Goal: Transaction & Acquisition: Purchase product/service

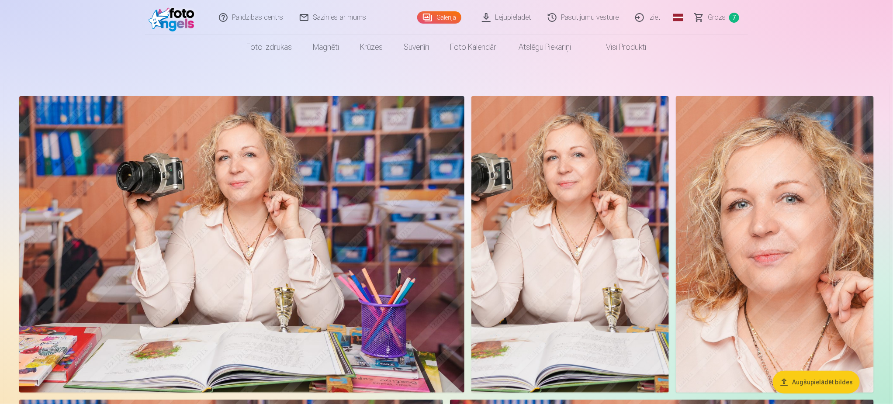
click at [723, 14] on span "Grozs" at bounding box center [717, 17] width 18 height 10
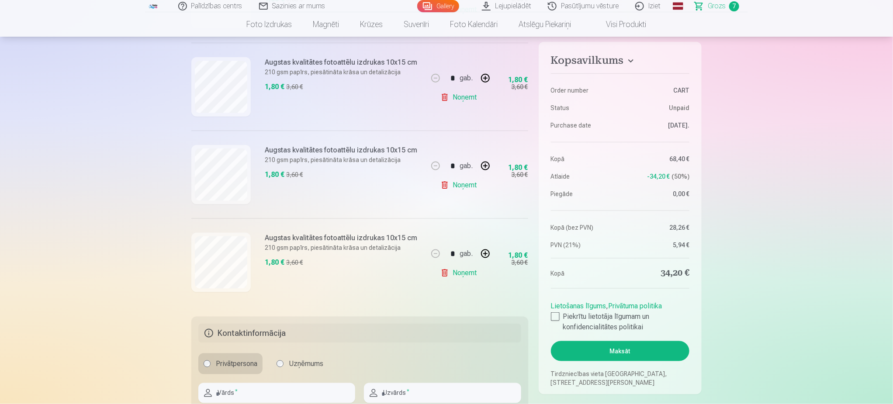
scroll to position [524, 0]
click at [463, 272] on link "Noņemt" at bounding box center [460, 271] width 40 height 17
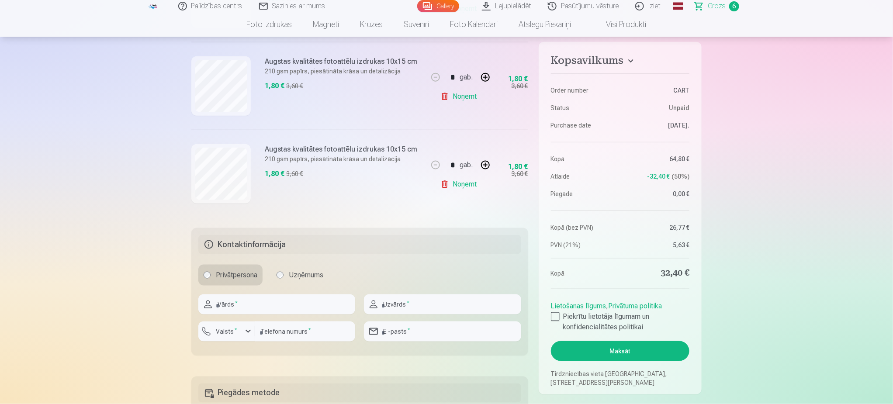
click at [467, 187] on link "Noņemt" at bounding box center [460, 184] width 40 height 17
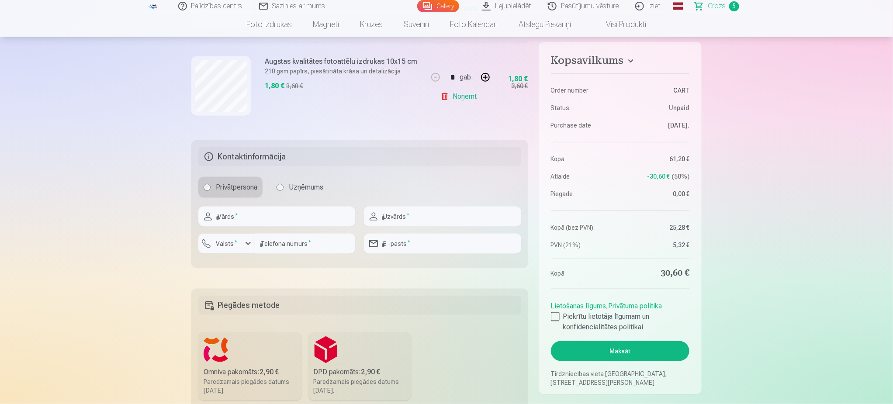
click at [459, 97] on link "Noņemt" at bounding box center [460, 96] width 40 height 17
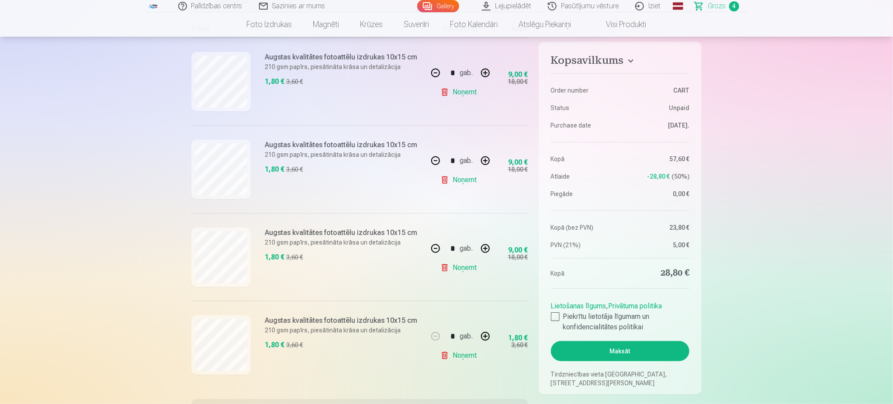
scroll to position [262, 0]
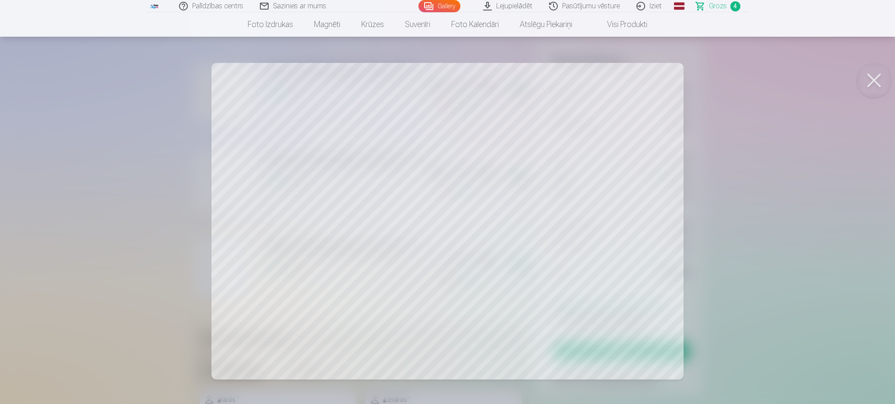
click at [877, 78] on button at bounding box center [874, 80] width 35 height 35
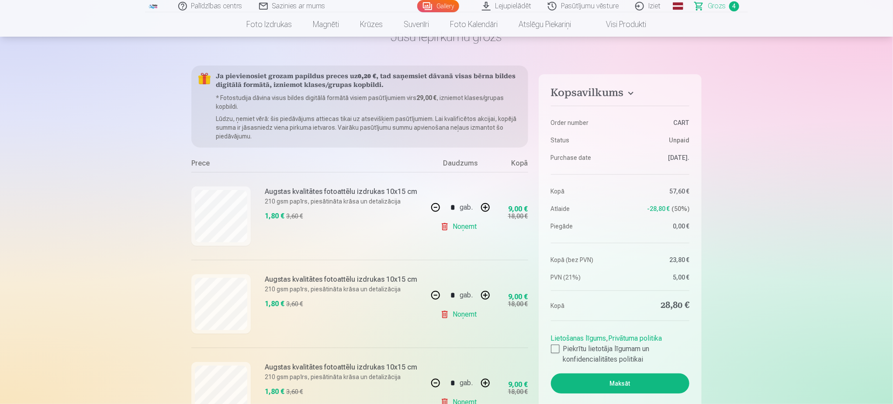
scroll to position [0, 0]
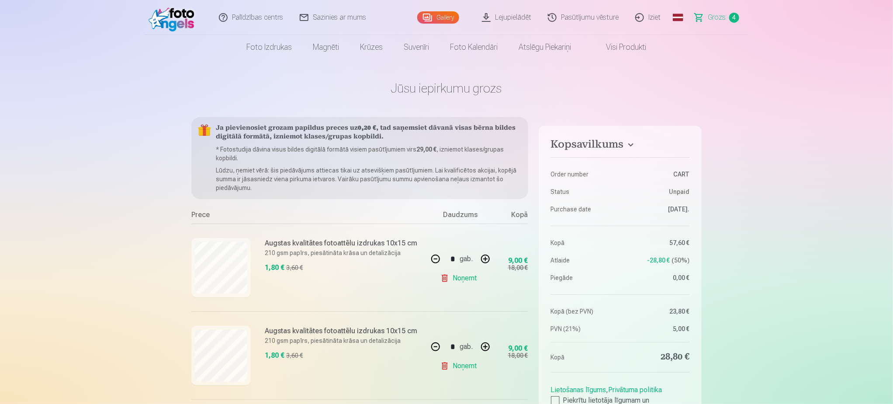
click at [444, 17] on link "Gallery" at bounding box center [438, 17] width 42 height 12
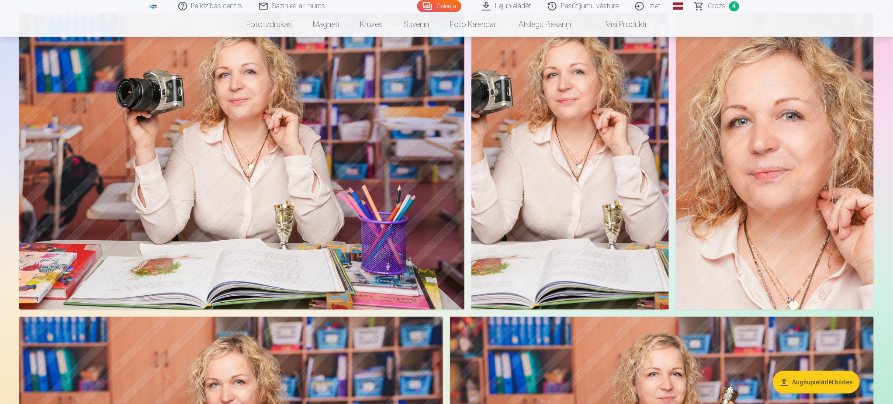
scroll to position [66, 0]
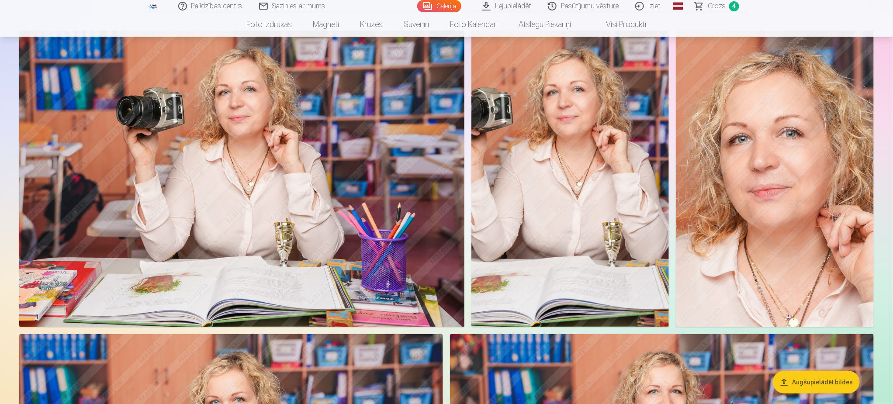
click at [236, 156] on img at bounding box center [241, 179] width 445 height 297
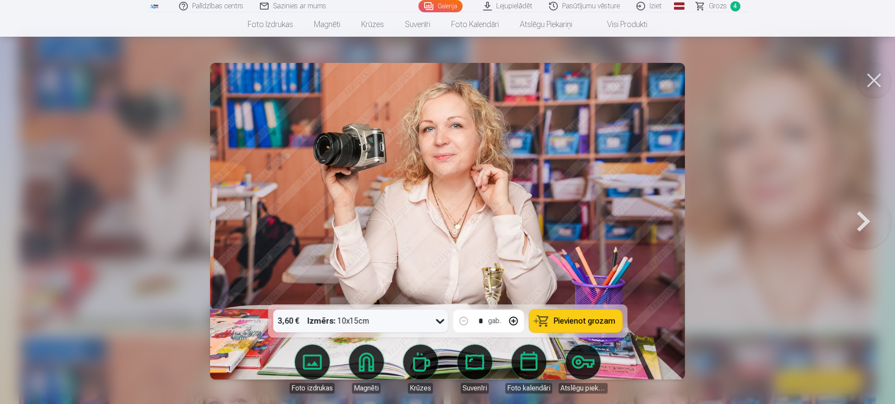
click at [874, 75] on button at bounding box center [874, 80] width 35 height 35
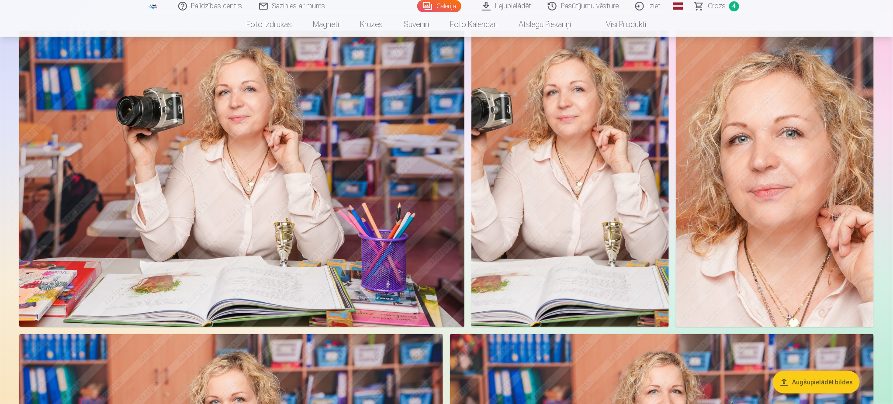
click at [801, 204] on img at bounding box center [775, 179] width 198 height 297
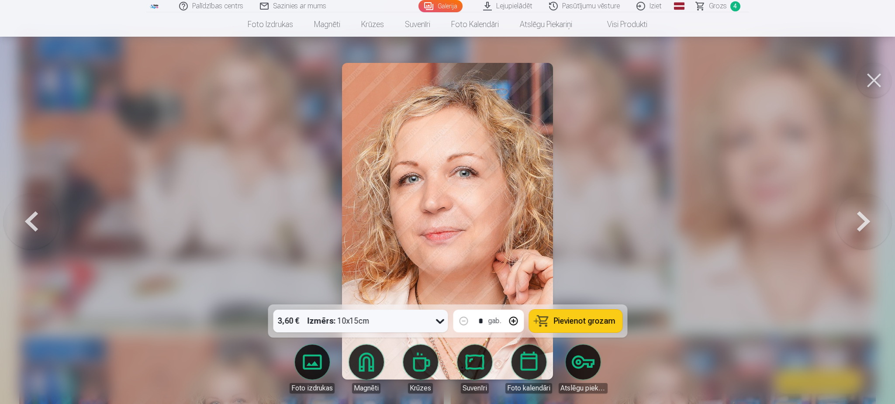
click at [873, 78] on button at bounding box center [874, 80] width 35 height 35
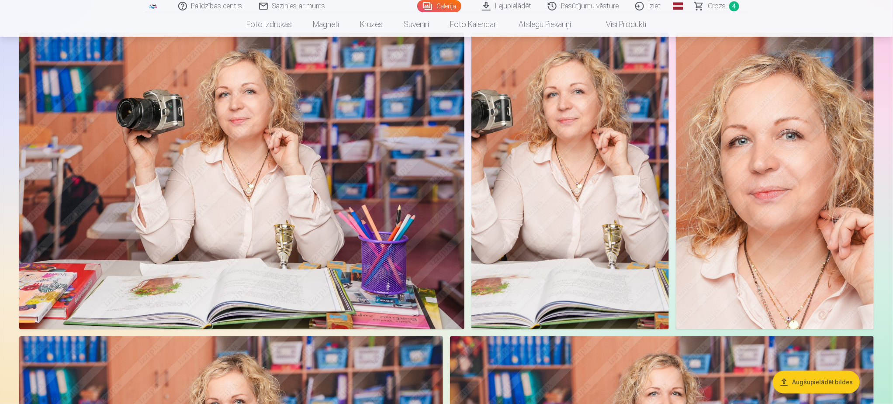
scroll to position [0, 0]
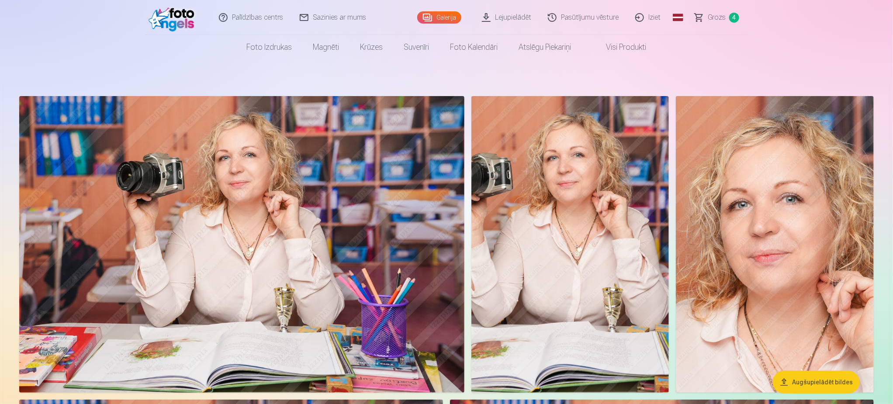
click at [290, 244] on img at bounding box center [241, 244] width 445 height 297
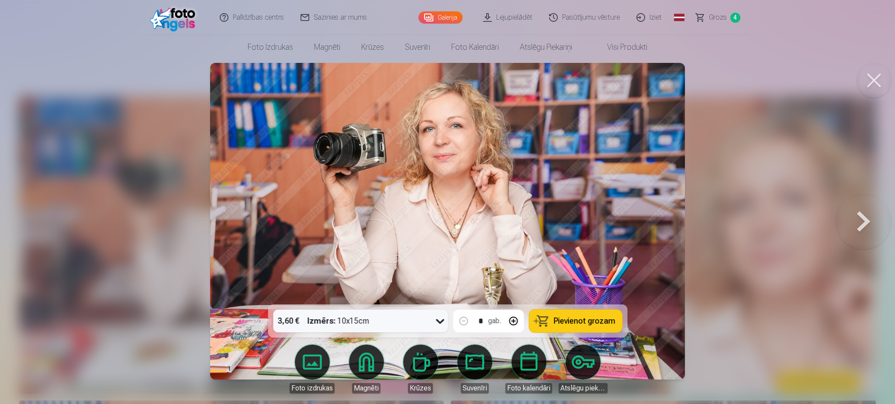
click at [600, 321] on span "Pievienot grozam" at bounding box center [585, 321] width 62 height 8
click at [879, 75] on button at bounding box center [874, 80] width 35 height 35
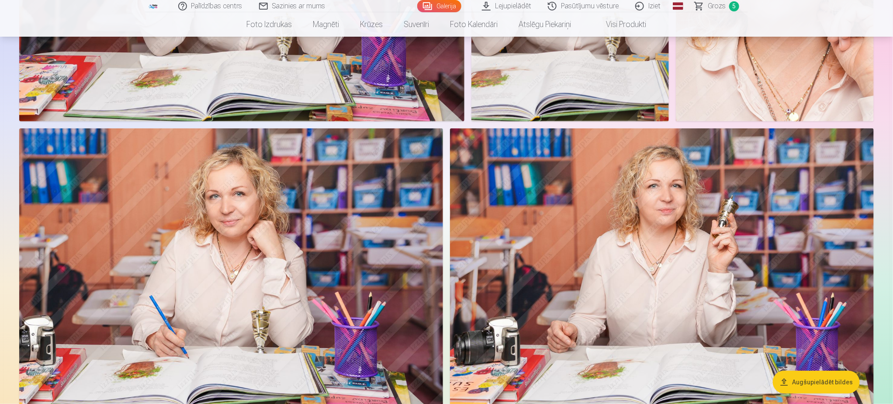
scroll to position [262, 0]
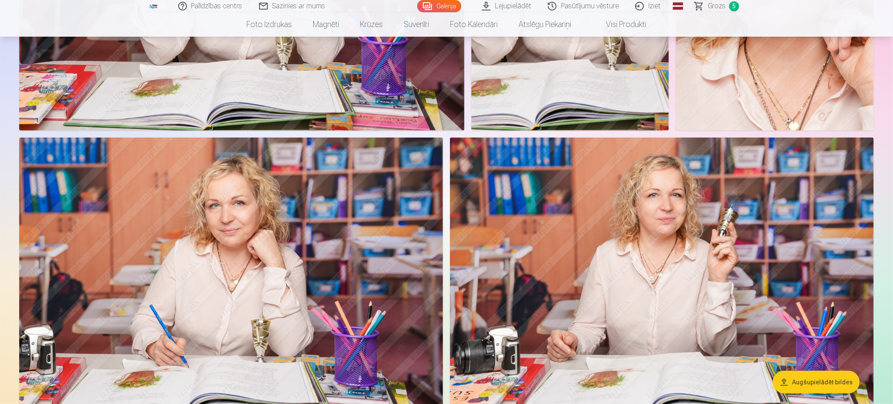
click at [623, 252] on img at bounding box center [662, 279] width 424 height 282
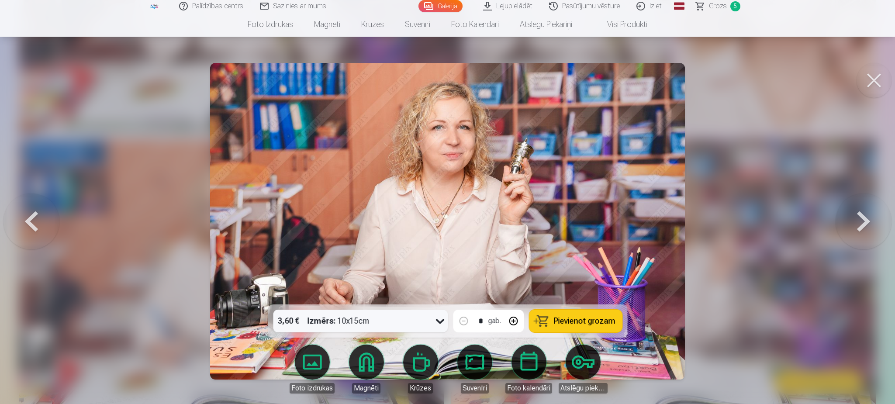
click at [561, 322] on span "Pievienot grozam" at bounding box center [585, 321] width 62 height 8
click at [864, 84] on button at bounding box center [874, 80] width 35 height 35
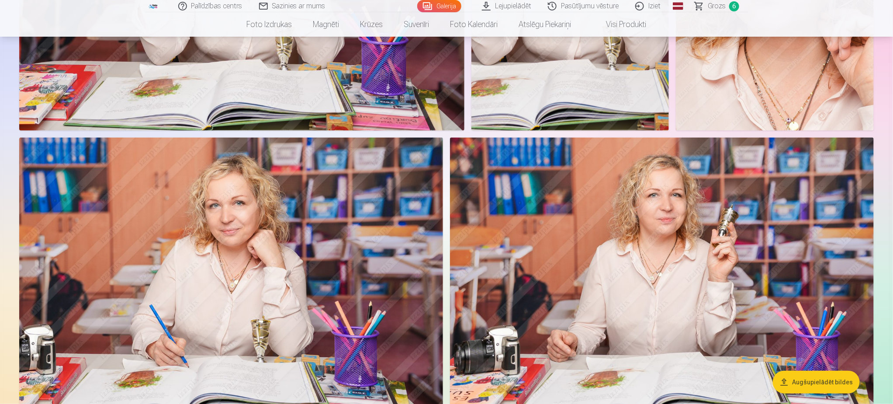
scroll to position [66, 0]
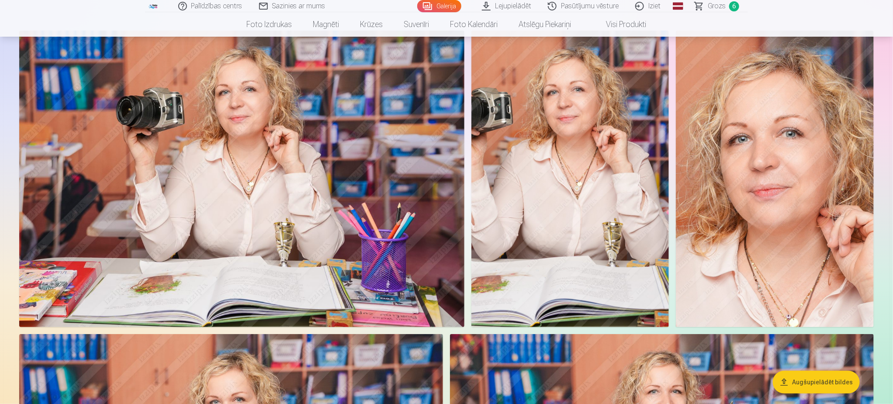
click at [714, 4] on span "Grozs" at bounding box center [717, 6] width 18 height 10
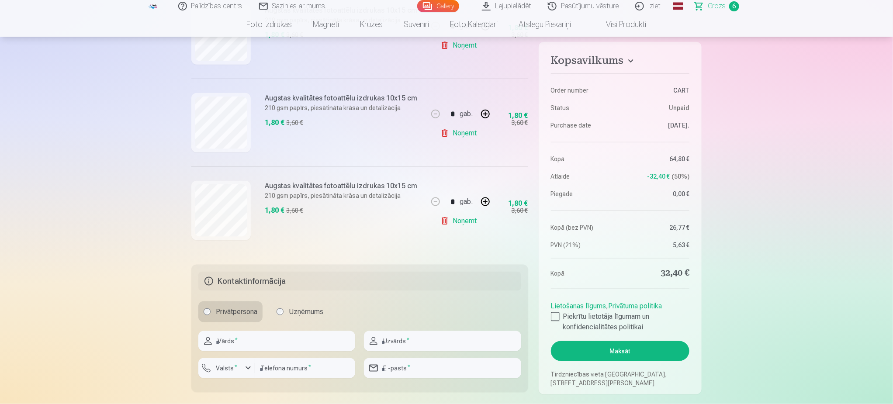
scroll to position [590, 0]
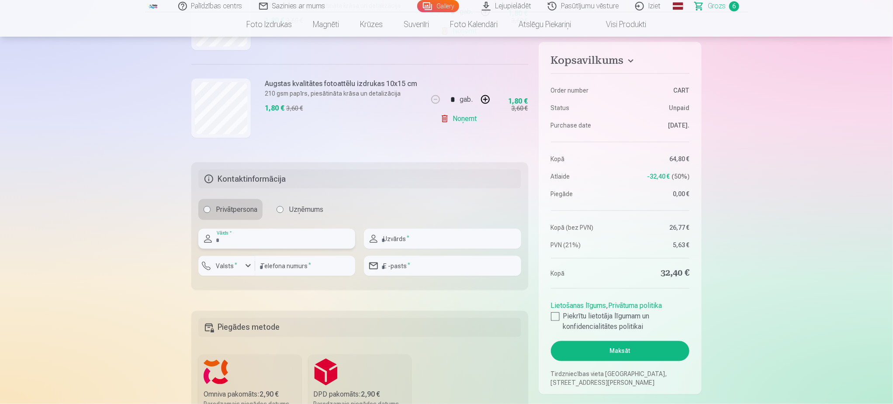
click at [286, 239] on input "text" at bounding box center [276, 239] width 157 height 20
type input "****"
type input "*******"
type input "********"
type input "**********"
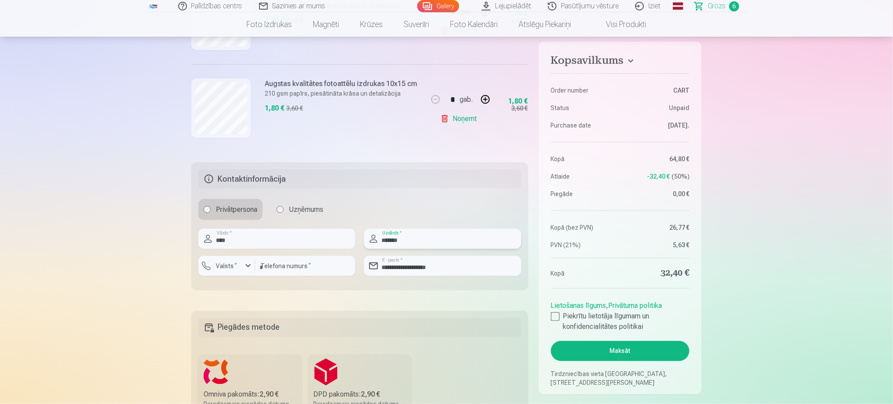
drag, startPoint x: 415, startPoint y: 241, endPoint x: 379, endPoint y: 243, distance: 36.3
click at [379, 243] on input "*******" at bounding box center [442, 239] width 157 height 20
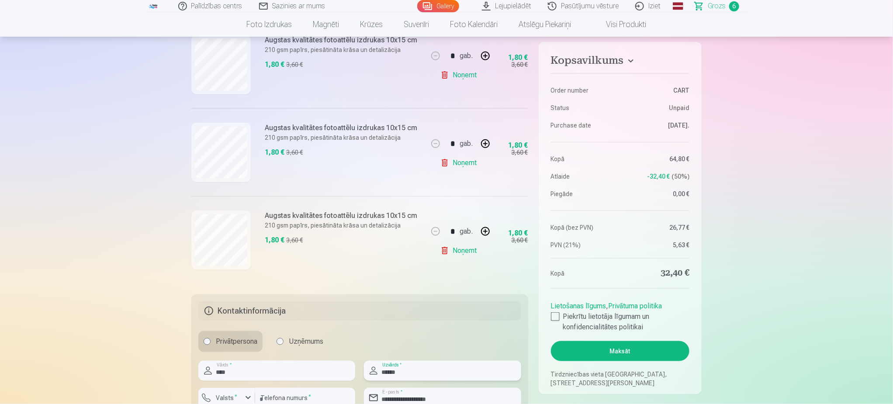
scroll to position [459, 0]
type input "******"
click at [552, 314] on div at bounding box center [555, 316] width 9 height 9
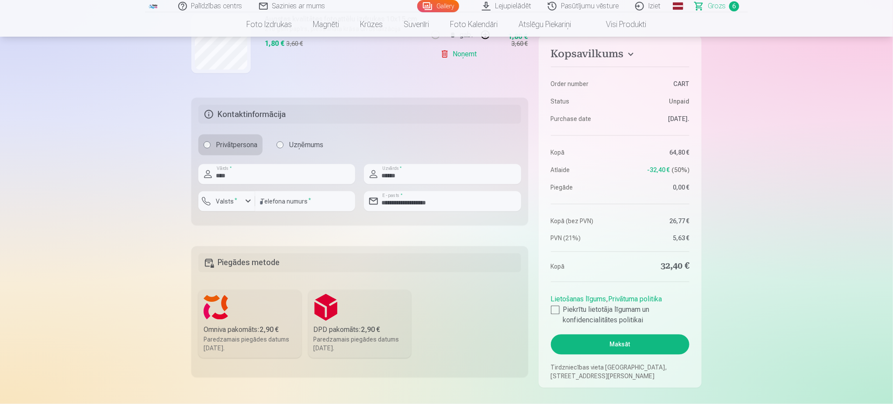
scroll to position [655, 0]
click at [274, 327] on b "2,90 €" at bounding box center [269, 329] width 19 height 8
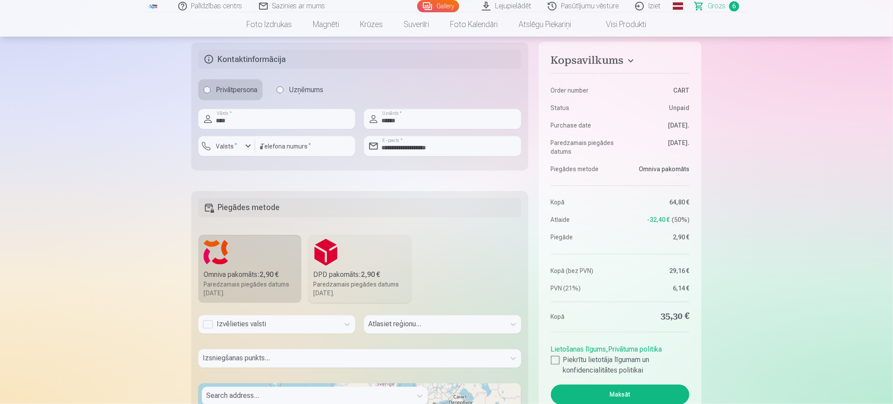
scroll to position [721, 0]
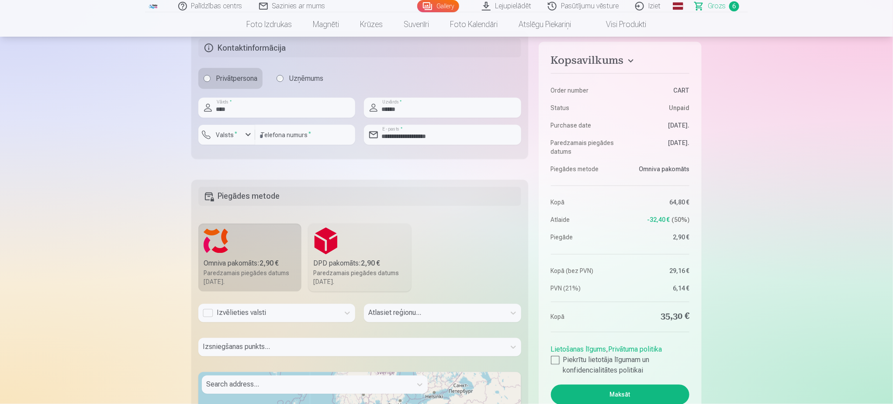
click at [295, 315] on div "Izvēlieties valsti" at bounding box center [269, 313] width 132 height 10
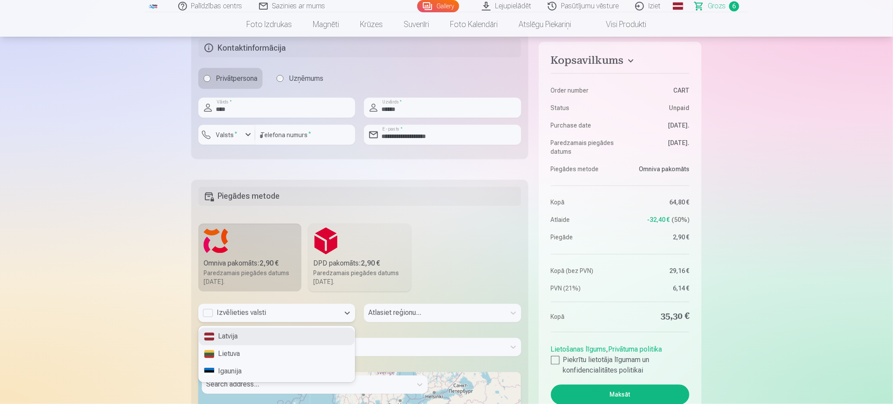
click at [273, 336] on div "Latvija" at bounding box center [277, 336] width 156 height 17
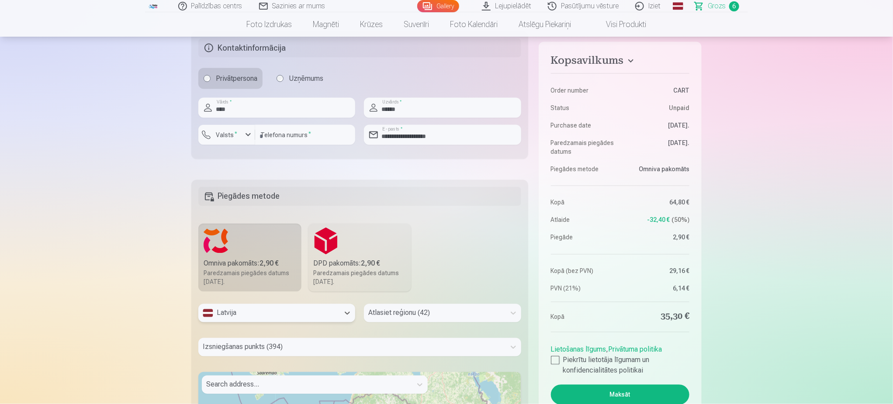
click at [418, 319] on div "Atlasiet reģionu (42)" at bounding box center [442, 313] width 157 height 18
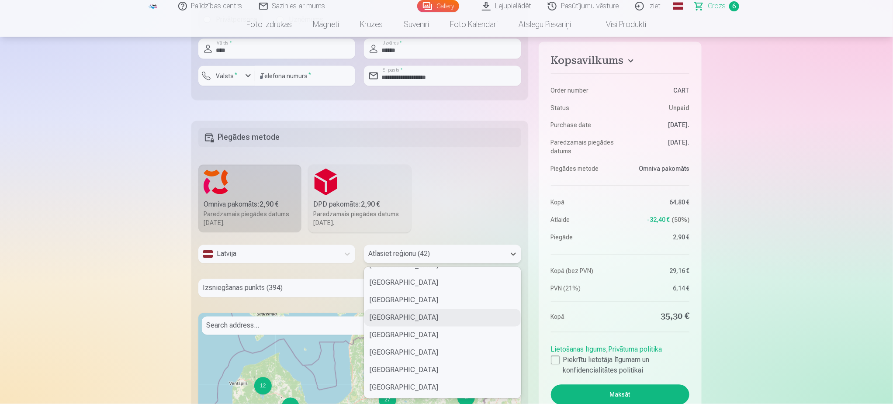
scroll to position [328, 0]
click at [423, 339] on div "Aizkraukles novads" at bounding box center [442, 334] width 156 height 17
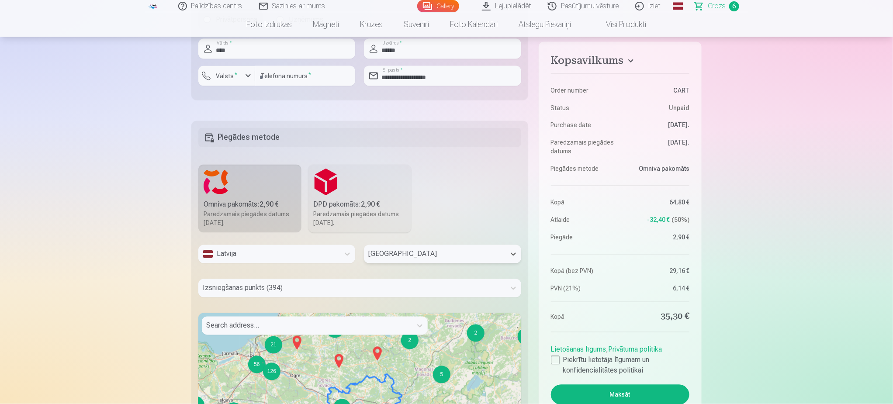
click at [292, 294] on div "Izsniegšanas punkts (394)" at bounding box center [359, 288] width 323 height 18
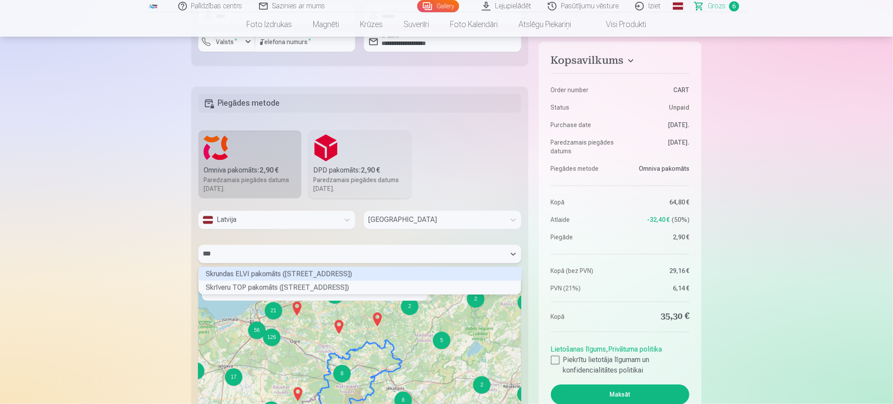
scroll to position [25, 320]
type input "***"
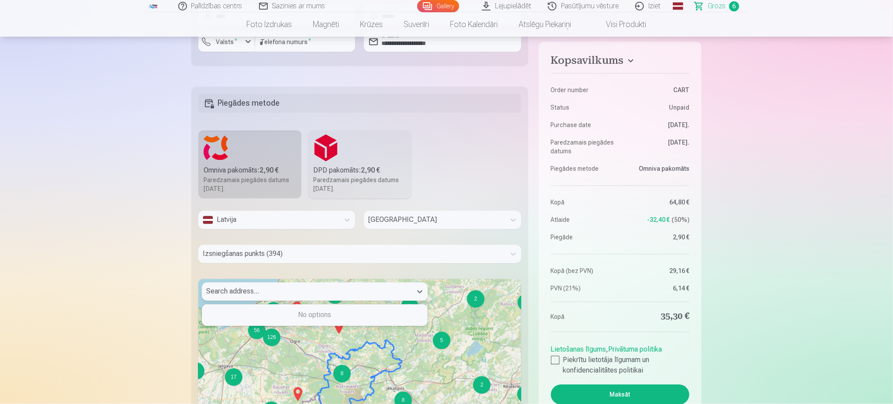
click at [262, 298] on div at bounding box center [306, 292] width 201 height 12
click at [282, 257] on div at bounding box center [352, 254] width 298 height 12
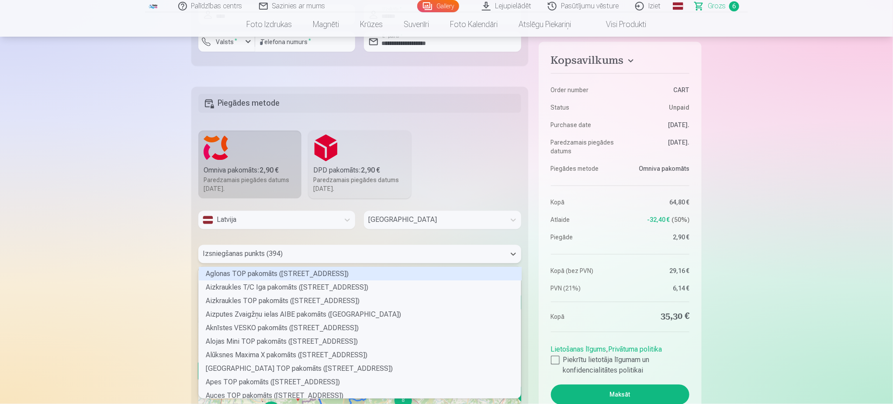
scroll to position [129, 320]
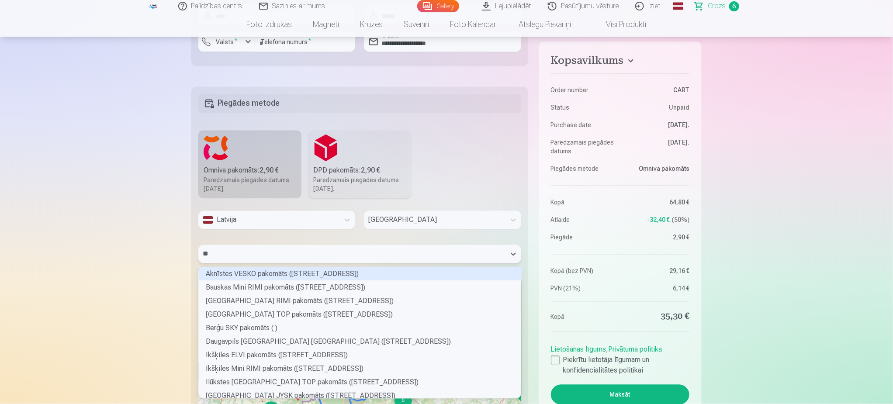
type input "***"
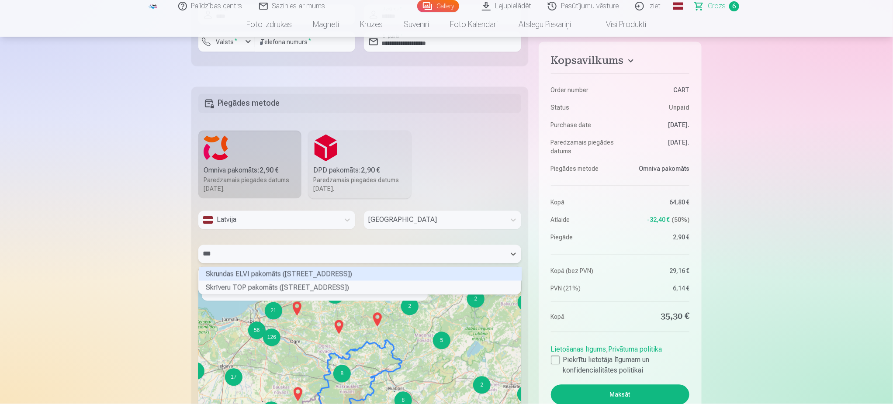
scroll to position [25, 320]
click at [292, 289] on div "Skrīveru TOP pakomāts (Daugavas iela 97)" at bounding box center [360, 288] width 323 height 14
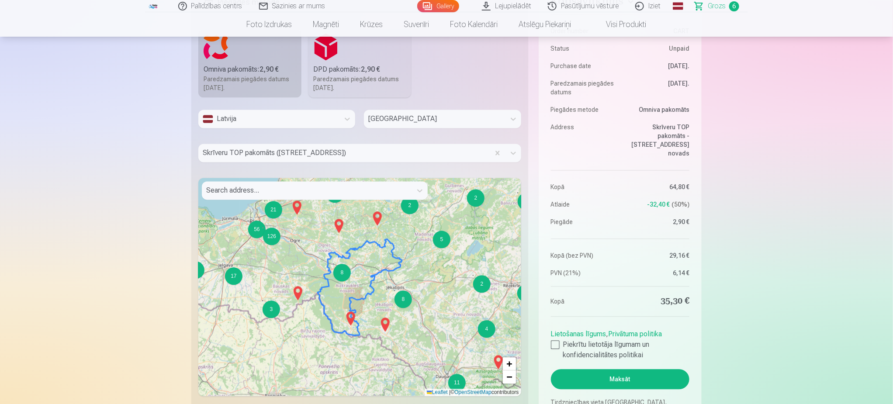
scroll to position [945, 0]
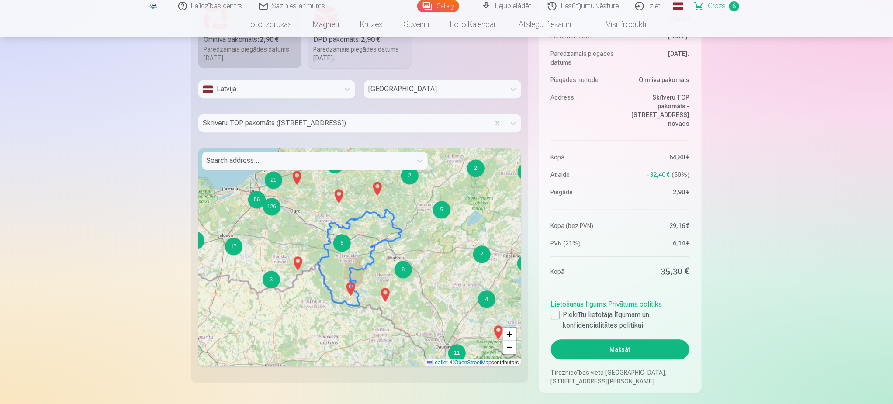
click at [616, 352] on button "Maksāt" at bounding box center [620, 349] width 138 height 20
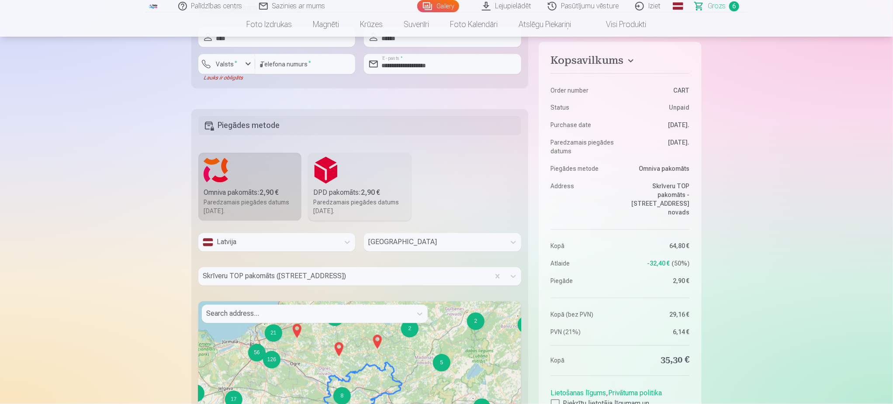
scroll to position [814, 0]
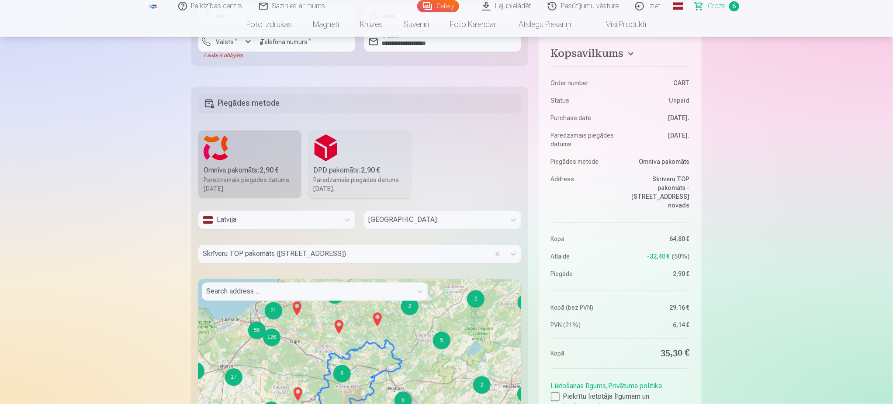
click at [260, 294] on div at bounding box center [306, 292] width 201 height 12
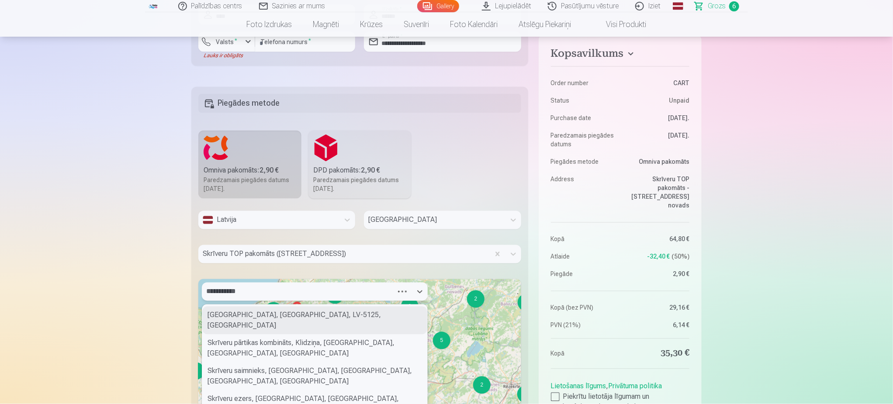
type input "**********"
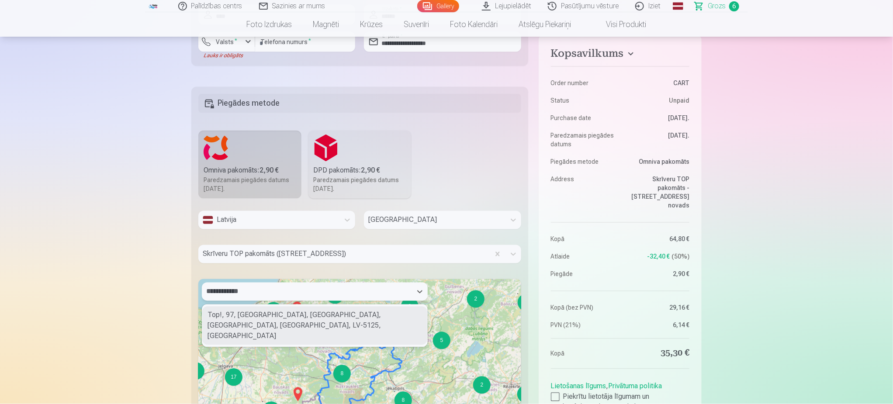
click at [261, 322] on div "Top!, 97, Daugavas iela, Skrīveri, Skrīveru pagasts, Aizkraukles novads, LV-512…" at bounding box center [314, 326] width 225 height 38
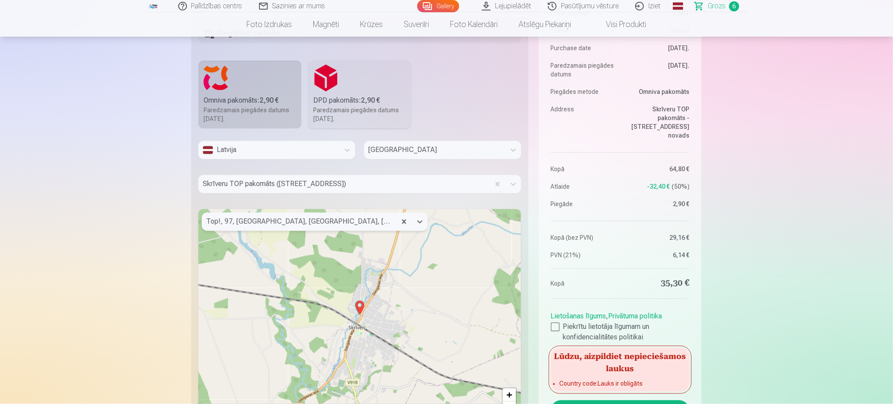
scroll to position [753, 0]
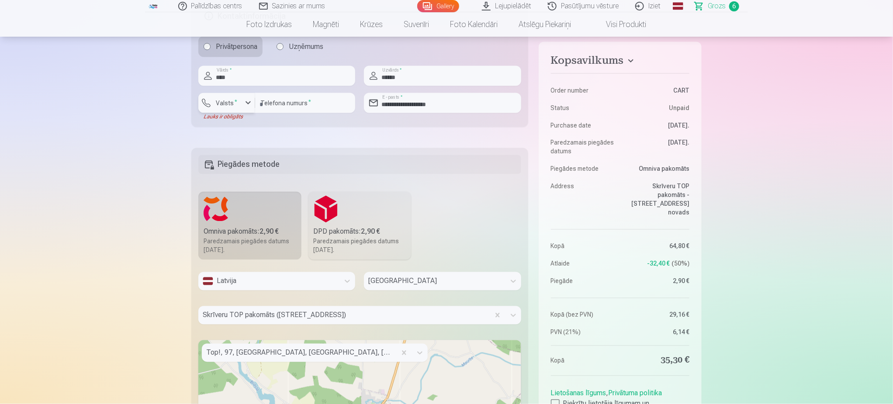
click at [248, 103] on div "button" at bounding box center [248, 103] width 10 height 10
click at [248, 118] on li "+371 Latvia" at bounding box center [258, 123] width 109 height 17
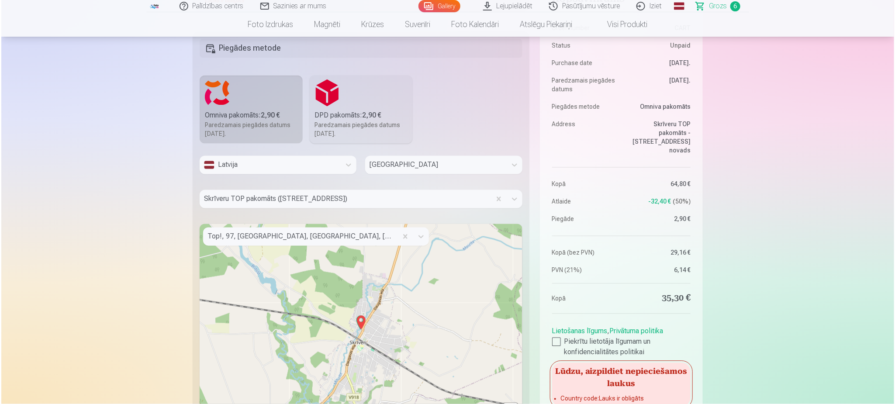
scroll to position [949, 0]
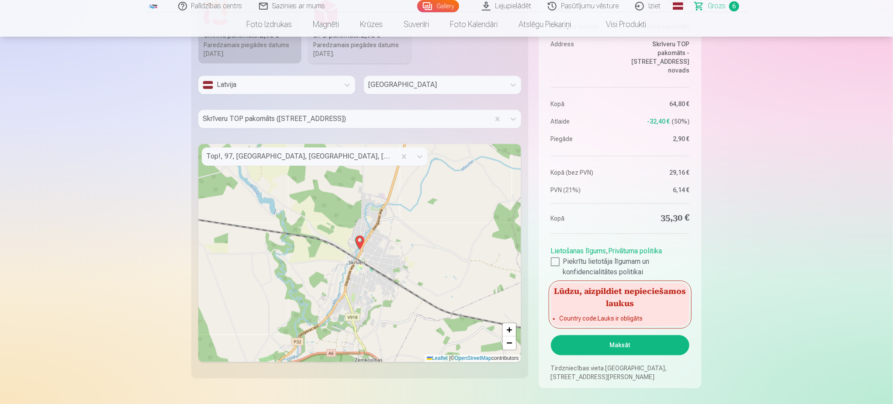
click at [613, 345] on button "Maksāt" at bounding box center [620, 345] width 138 height 20
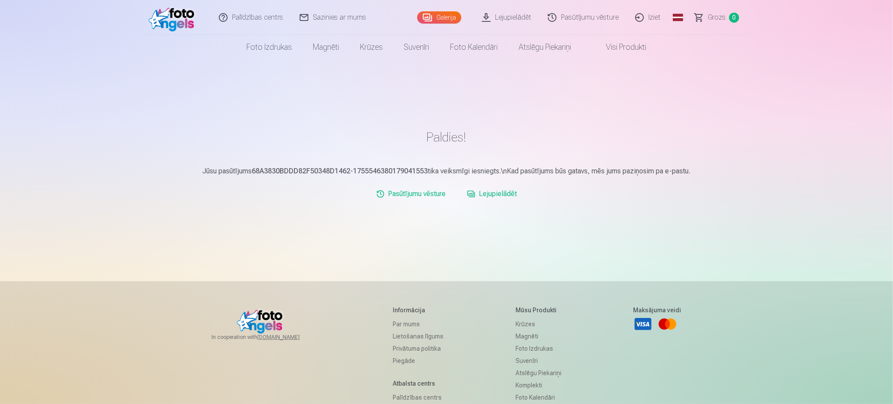
click at [510, 17] on link "Lejupielādēt" at bounding box center [507, 17] width 66 height 35
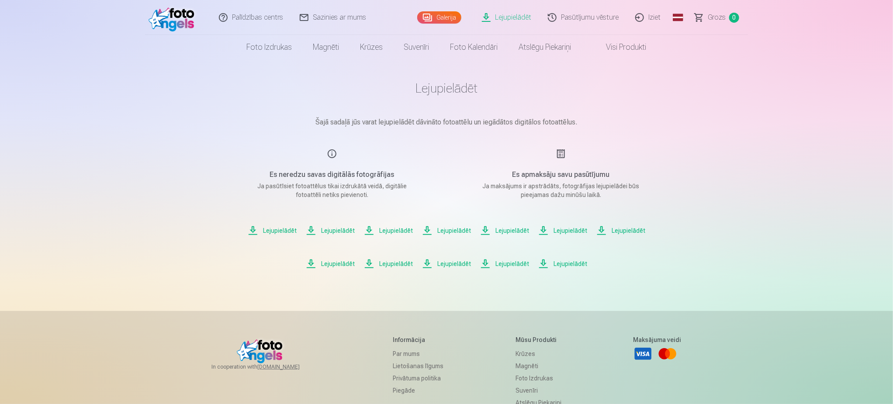
click at [448, 14] on link "Galerija" at bounding box center [439, 17] width 44 height 12
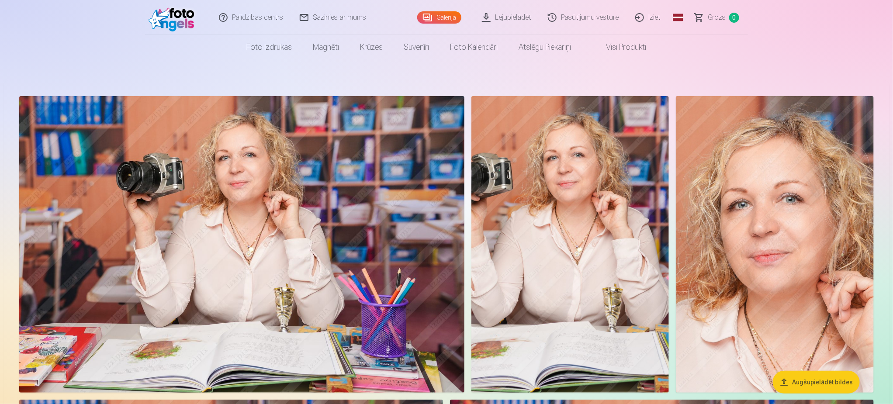
click at [579, 19] on link "Pasūtījumu vēsture" at bounding box center [583, 17] width 87 height 35
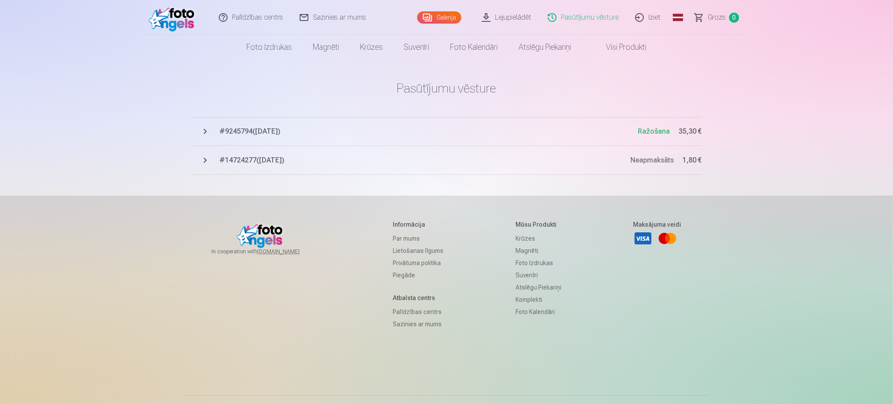
click at [273, 163] on span "# 14724277 ( 15.03.2025 )" at bounding box center [424, 160] width 411 height 10
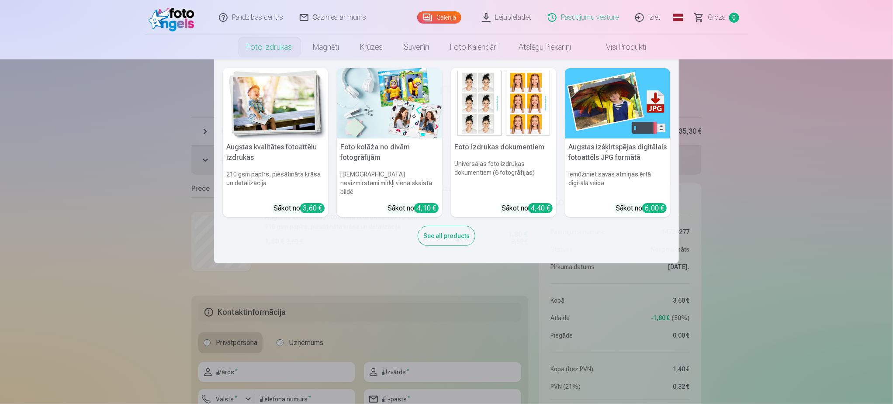
click at [253, 48] on link "Foto izdrukas" at bounding box center [269, 47] width 66 height 24
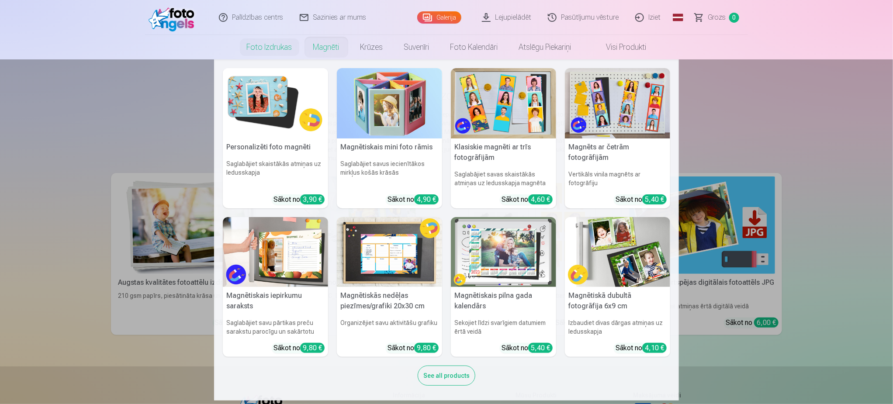
click at [324, 46] on link "Magnēti" at bounding box center [326, 47] width 47 height 24
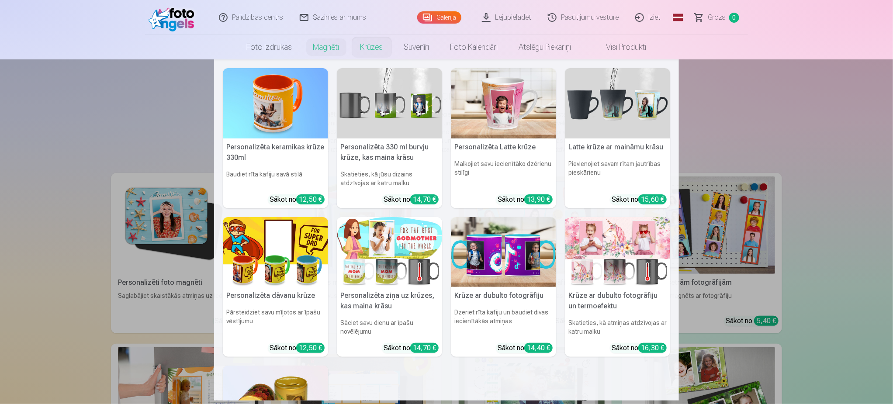
click at [377, 49] on link "Krūzes" at bounding box center [372, 47] width 44 height 24
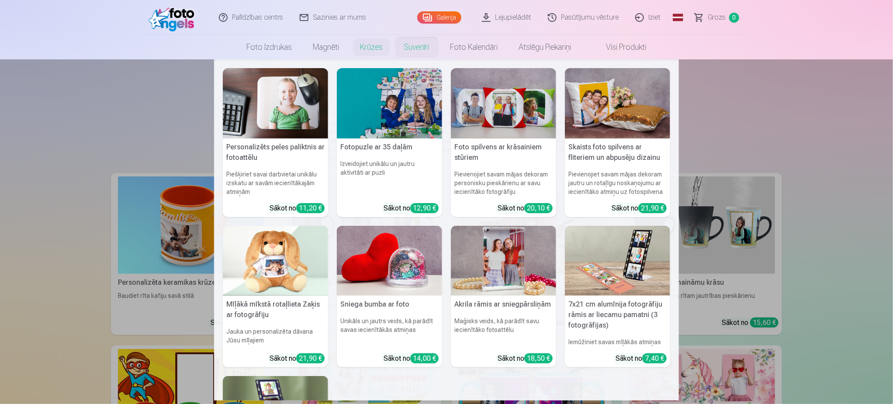
click at [423, 48] on link "Suvenīri" at bounding box center [417, 47] width 46 height 24
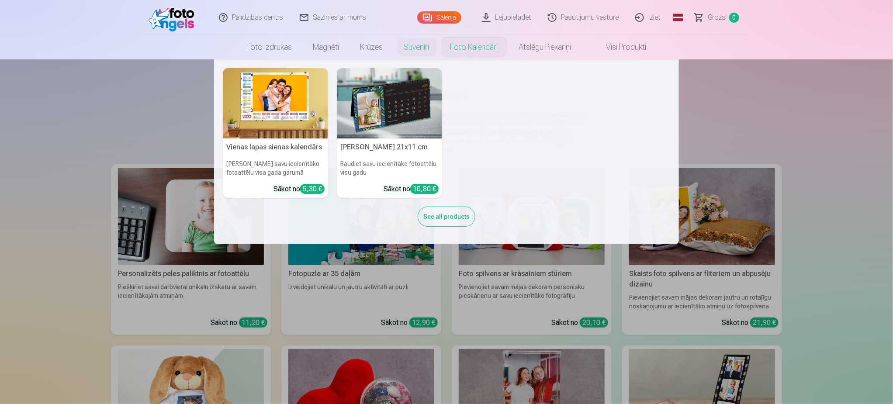
click at [460, 50] on link "Foto kalendāri" at bounding box center [474, 47] width 69 height 24
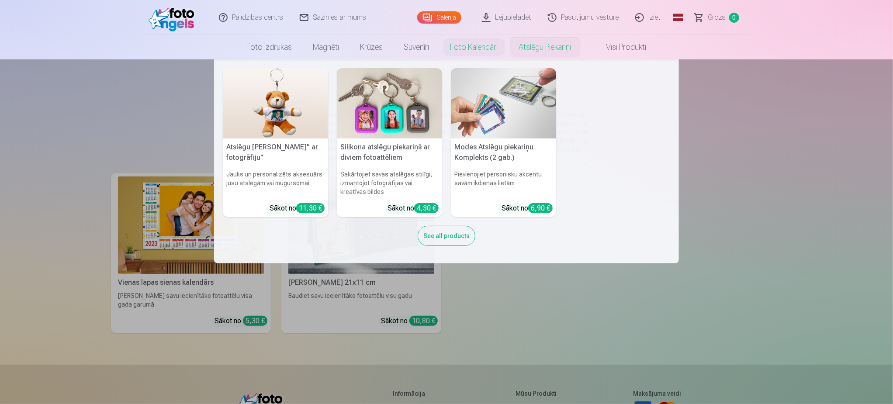
click at [535, 50] on link "Atslēgu piekariņi" at bounding box center [545, 47] width 73 height 24
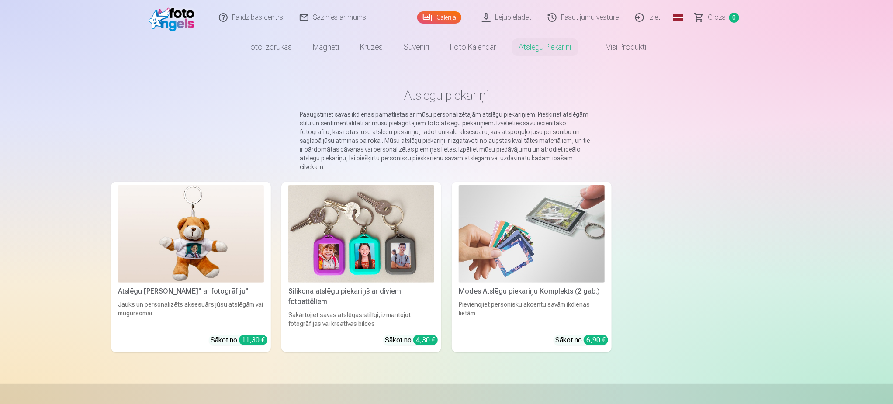
click at [632, 45] on link "Visi produkti" at bounding box center [619, 47] width 75 height 24
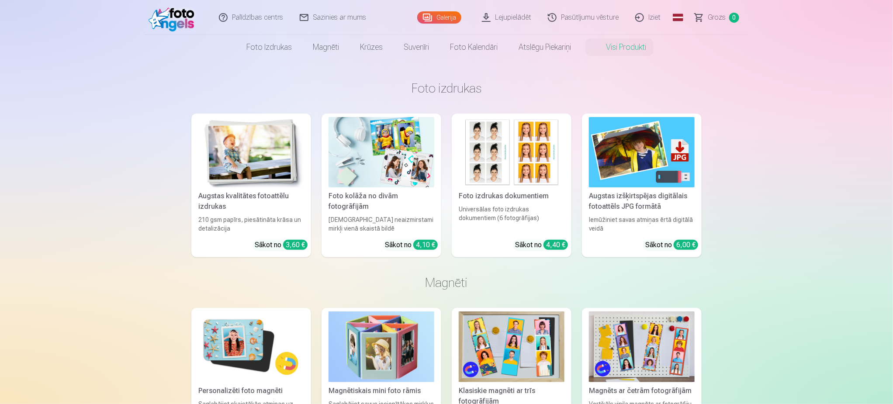
click at [506, 20] on link "Lejupielādēt" at bounding box center [507, 17] width 66 height 35
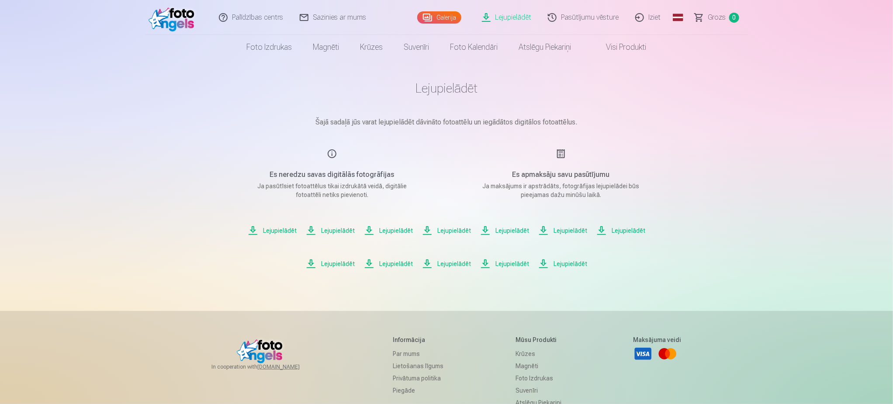
click at [273, 230] on span "Lejupielādēt" at bounding box center [272, 230] width 49 height 10
click at [343, 231] on span "Lejupielādēt" at bounding box center [330, 230] width 49 height 10
click at [330, 231] on span "Lejupielādēt" at bounding box center [330, 230] width 49 height 10
click at [386, 233] on span "Lejupielādēt" at bounding box center [388, 230] width 49 height 10
click at [394, 232] on span "Lejupielādēt" at bounding box center [388, 230] width 49 height 10
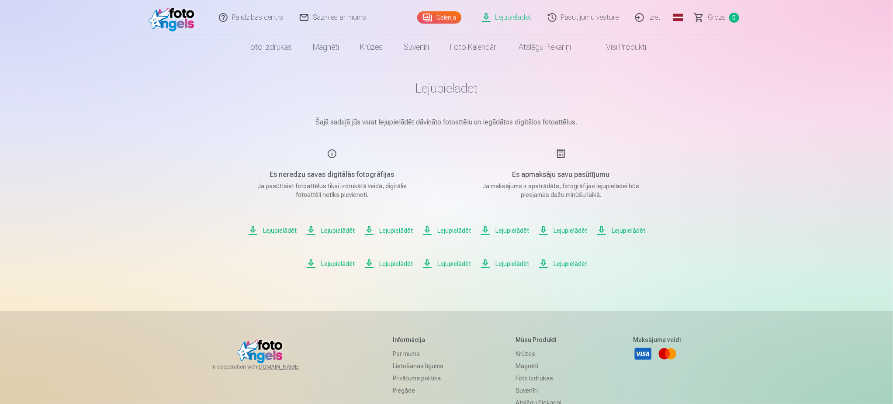
click at [398, 231] on span "Lejupielādēt" at bounding box center [388, 230] width 49 height 10
click at [451, 228] on span "Lejupielādēt" at bounding box center [446, 230] width 49 height 10
click at [684, 274] on div "Lejupielādēt Šajā sadaļā jūs varat lejupielādēt dāvināto fotoattēlu un iegādāto…" at bounding box center [446, 275] width 524 height 551
click at [577, 264] on span "Lejupielādēt" at bounding box center [562, 264] width 49 height 10
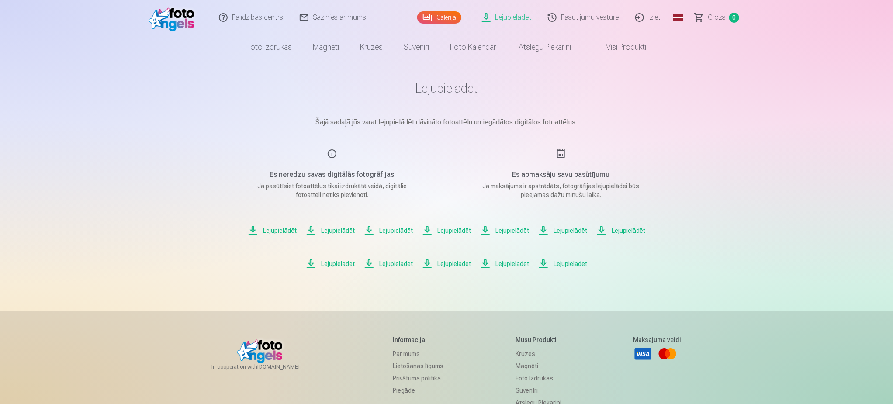
click at [517, 16] on link "Lejupielādēt" at bounding box center [507, 17] width 66 height 35
click at [654, 22] on link "Iziet" at bounding box center [648, 17] width 42 height 35
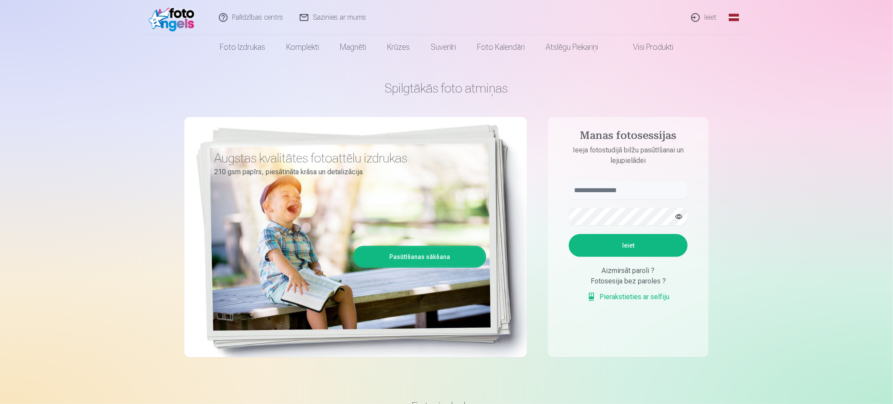
click at [709, 13] on link "Ieiet" at bounding box center [704, 17] width 42 height 35
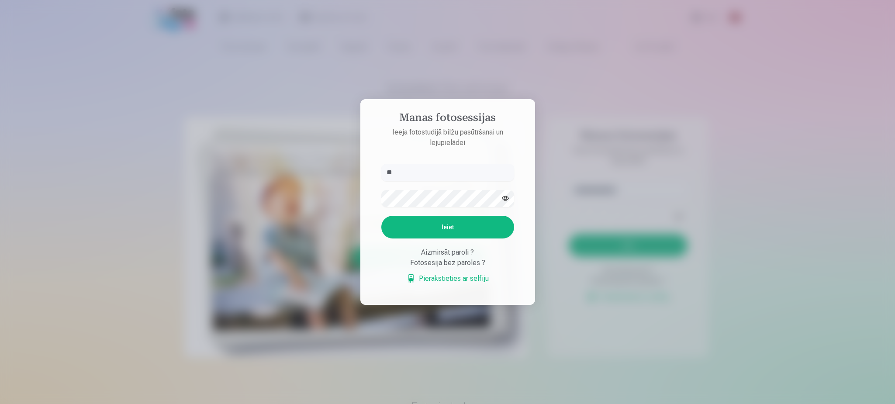
type input "*"
type input "**********"
click at [426, 228] on button "Ieiet" at bounding box center [447, 227] width 133 height 23
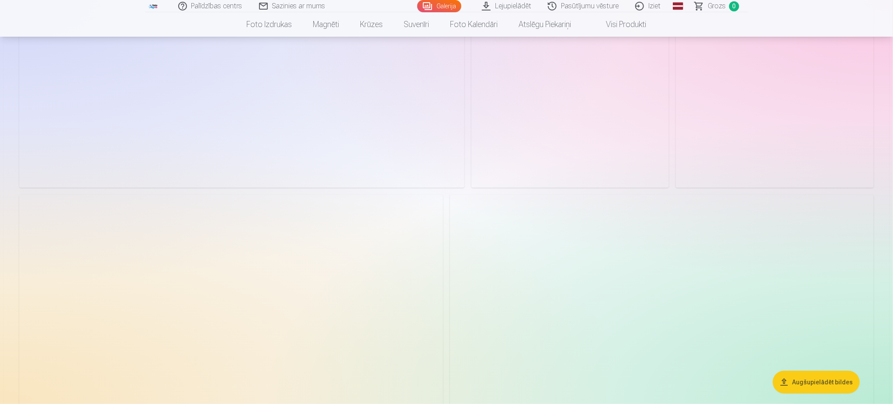
scroll to position [197, 0]
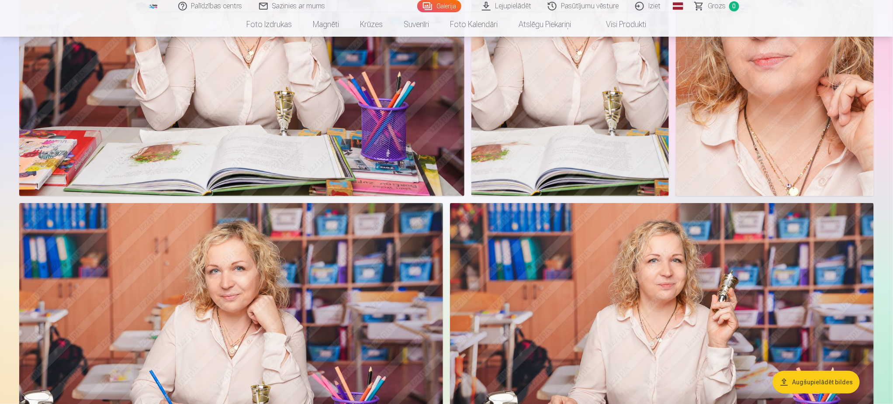
click at [514, 8] on link "Lejupielādēt" at bounding box center [507, 6] width 66 height 12
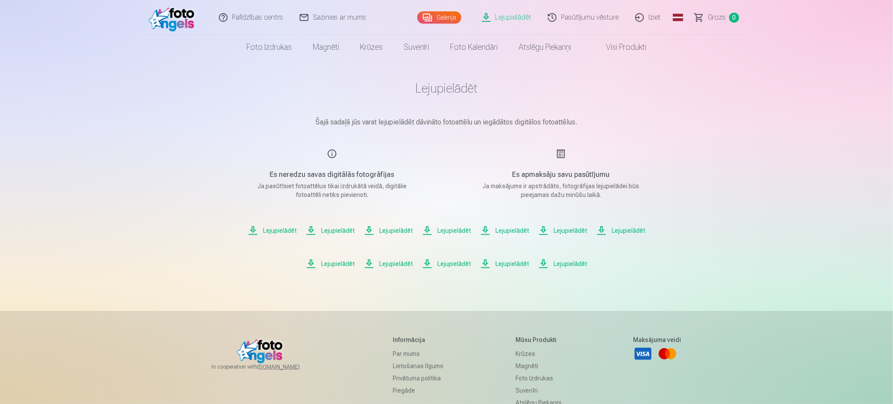
click at [564, 262] on span "Lejupielādēt" at bounding box center [562, 264] width 49 height 10
click at [509, 264] on span "Lejupielādēt" at bounding box center [504, 264] width 49 height 10
click at [507, 261] on span "Lejupielādēt" at bounding box center [504, 264] width 49 height 10
click at [809, 219] on div "Palīdzības centrs Sazinies ar mums Galerija Lejupielādēt Pasūtījumu vēsture Izi…" at bounding box center [446, 275] width 893 height 551
click at [565, 230] on span "Lejupielādēt" at bounding box center [562, 230] width 49 height 10
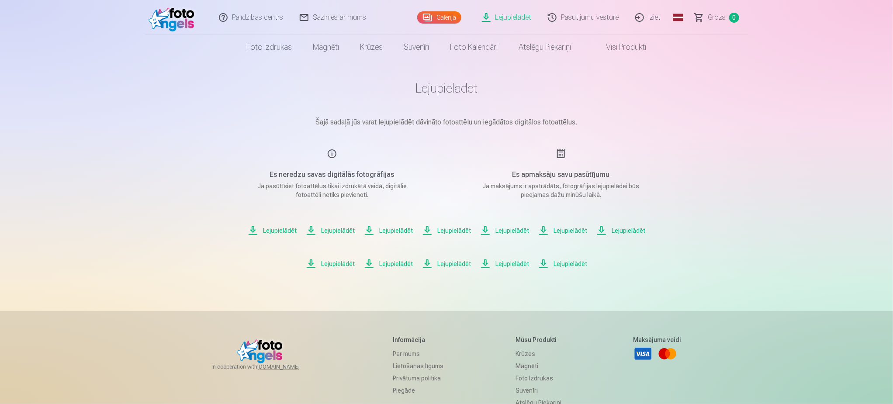
click at [278, 231] on span "Lejupielādēt" at bounding box center [272, 230] width 49 height 10
click at [744, 137] on div "Palīdzības centrs Sazinies ar mums Galerija Lejupielādēt Pasūtījumu vēsture Izi…" at bounding box center [446, 275] width 893 height 551
click at [701, 196] on div "Lejupielādēt Šajā sadaļā jūs varat lejupielādēt dāvināto fotoattēlu un iegādāto…" at bounding box center [446, 275] width 524 height 551
click at [447, 229] on span "Lejupielādēt" at bounding box center [446, 230] width 49 height 10
click at [393, 262] on span "Lejupielādēt" at bounding box center [388, 264] width 49 height 10
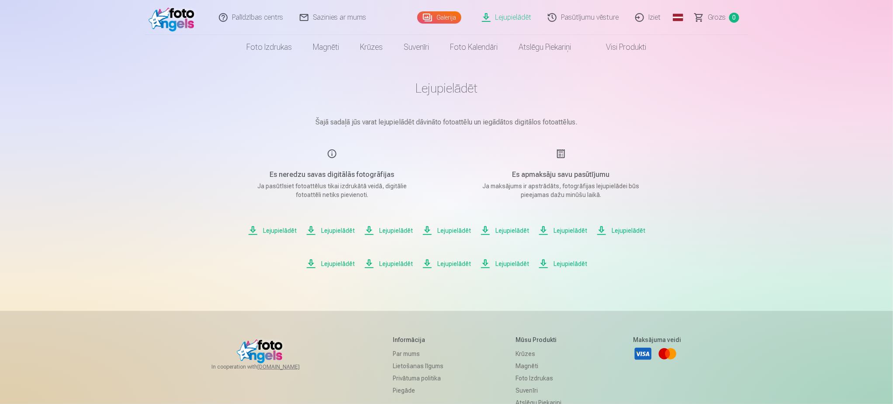
click at [611, 48] on link "Visi produkti" at bounding box center [619, 47] width 75 height 24
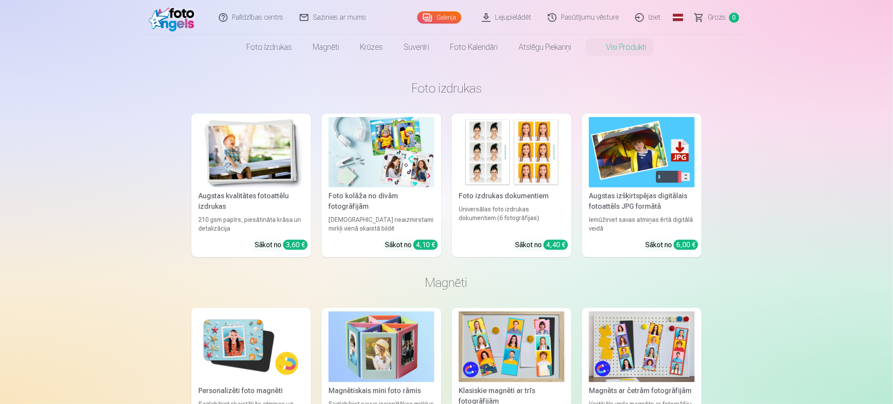
click at [582, 17] on link "Pasūtījumu vēsture" at bounding box center [583, 17] width 87 height 35
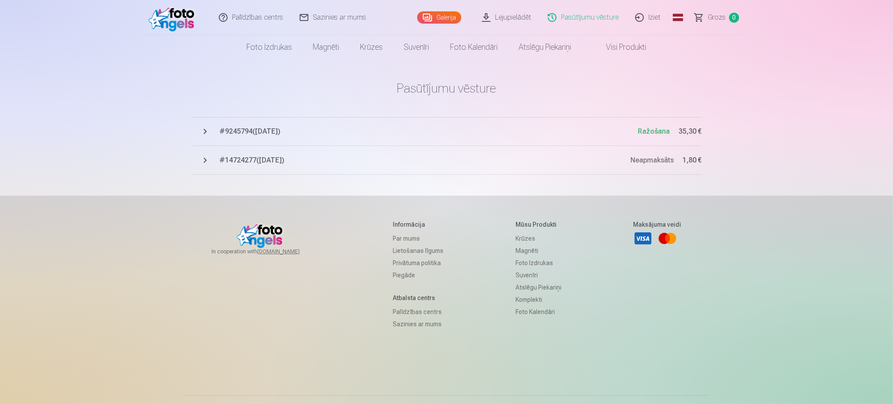
click at [274, 134] on span "# 9245794 ( 18.08.2025 )" at bounding box center [428, 131] width 419 height 10
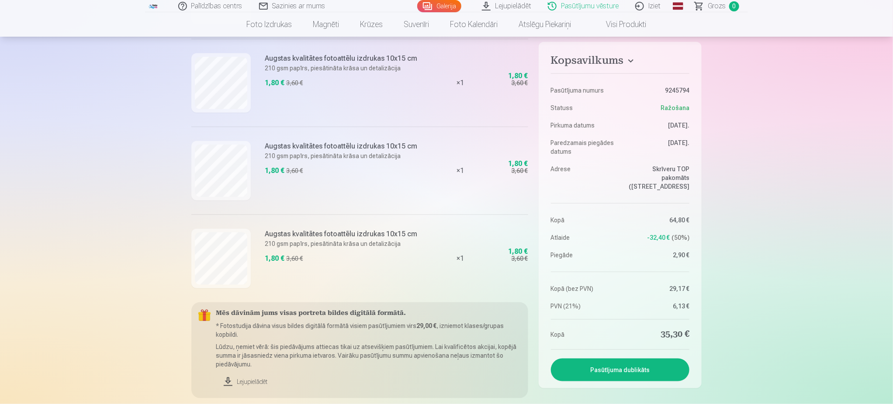
scroll to position [459, 0]
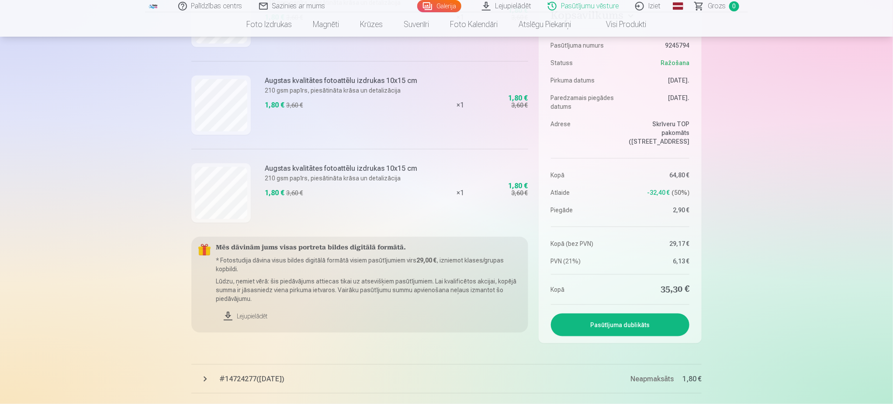
click at [240, 317] on link "Lejupielādēt" at bounding box center [368, 316] width 305 height 19
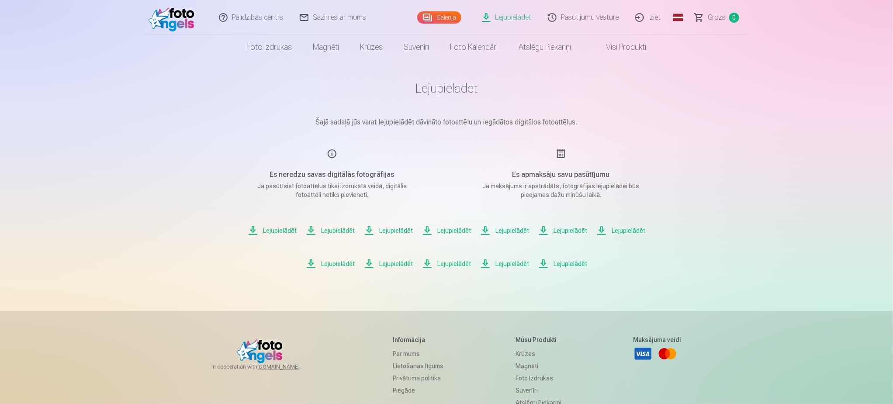
click at [389, 229] on span "Lejupielādēt" at bounding box center [388, 230] width 49 height 10
click at [444, 225] on span "Lejupielādēt" at bounding box center [446, 230] width 49 height 10
click at [494, 227] on span "Lejupielādēt" at bounding box center [504, 230] width 49 height 10
click at [567, 227] on span "Lejupielādēt" at bounding box center [562, 230] width 49 height 10
click at [609, 285] on main "Lejupielādēt Šajā sadaļā jūs varat lejupielādēt dāvināto fotoattēlu un iegādāto…" at bounding box center [446, 174] width 437 height 231
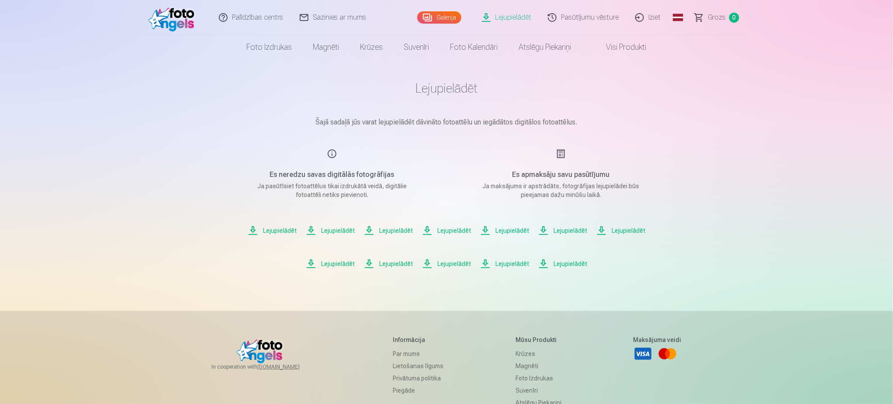
click at [387, 230] on span "Lejupielādēt" at bounding box center [388, 230] width 49 height 10
click at [394, 231] on span "Lejupielādēt" at bounding box center [388, 230] width 49 height 10
click at [403, 229] on span "Lejupielādēt" at bounding box center [388, 230] width 49 height 10
click at [455, 228] on span "Lejupielādēt" at bounding box center [446, 230] width 49 height 10
click at [515, 228] on span "Lejupielādēt" at bounding box center [504, 230] width 49 height 10
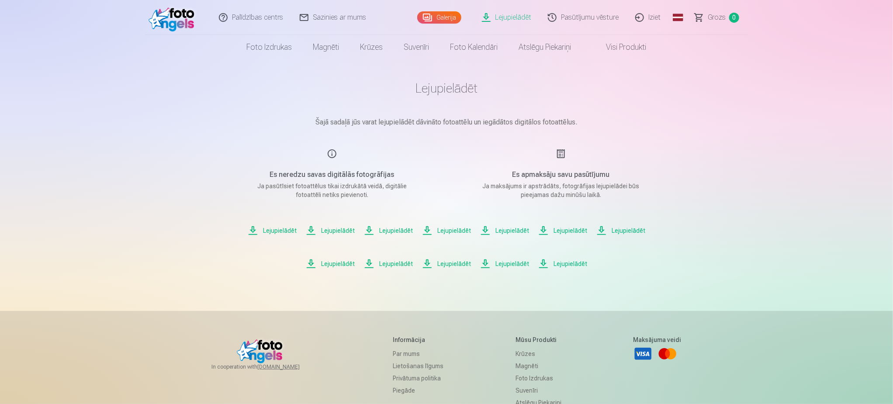
click at [572, 228] on span "Lejupielādēt" at bounding box center [562, 230] width 49 height 10
click at [622, 231] on span "Lejupielādēt" at bounding box center [620, 230] width 49 height 10
click at [341, 262] on span "Lejupielādēt" at bounding box center [330, 264] width 49 height 10
click at [388, 263] on span "Lejupielādēt" at bounding box center [388, 264] width 49 height 10
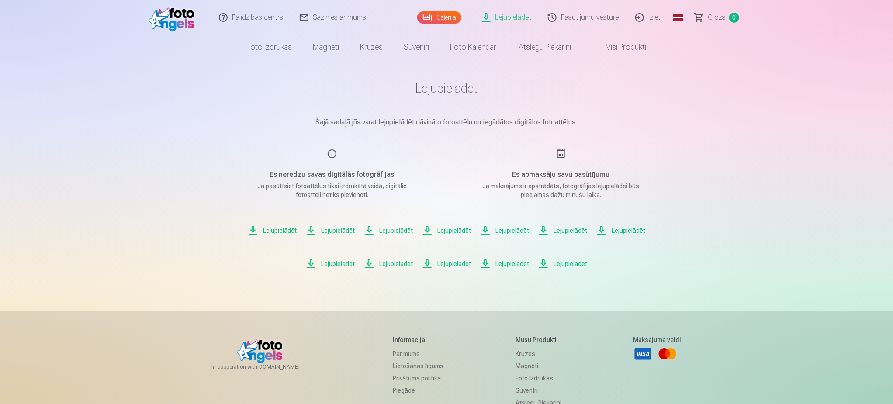
click at [458, 265] on span "Lejupielādēt" at bounding box center [446, 264] width 49 height 10
click at [458, 263] on span "Lejupielādēt" at bounding box center [446, 264] width 49 height 10
click at [509, 261] on span "Lejupielādēt" at bounding box center [504, 264] width 49 height 10
click at [571, 260] on span "Lejupielādēt" at bounding box center [562, 264] width 49 height 10
click at [275, 226] on span "Lejupielādēt" at bounding box center [272, 230] width 49 height 10
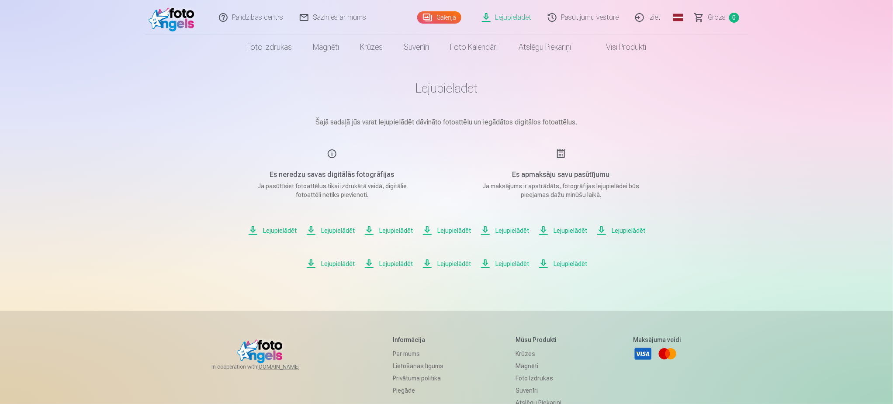
click at [337, 229] on span "Lejupielādēt" at bounding box center [330, 230] width 49 height 10
click at [655, 19] on link "Iziet" at bounding box center [648, 17] width 42 height 35
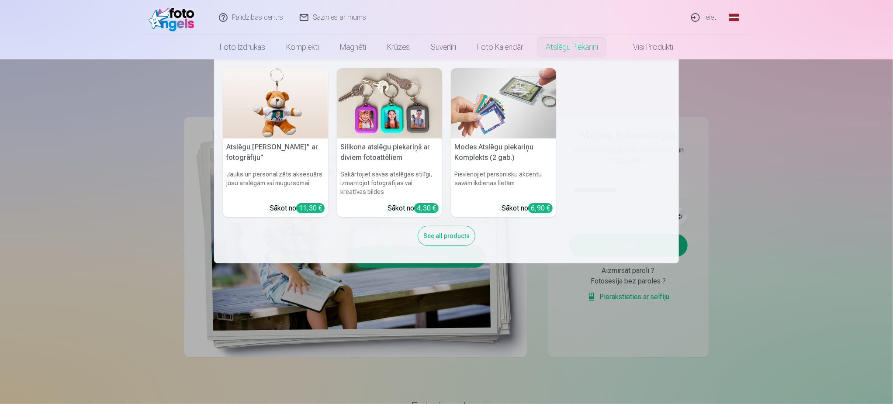
click at [783, 208] on nav "Atslēgu piekariņš Lācītis" ar fotogrāfiju" Jauks un personalizēts aksesuārs jūs…" at bounding box center [446, 161] width 893 height 204
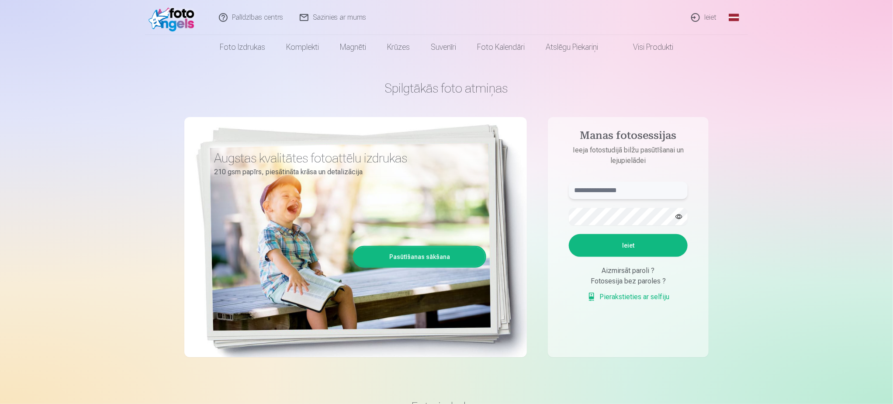
click at [598, 189] on input "text" at bounding box center [628, 190] width 119 height 17
type input "**********"
click at [628, 241] on button "Ieiet" at bounding box center [628, 245] width 119 height 23
